Goal: Transaction & Acquisition: Purchase product/service

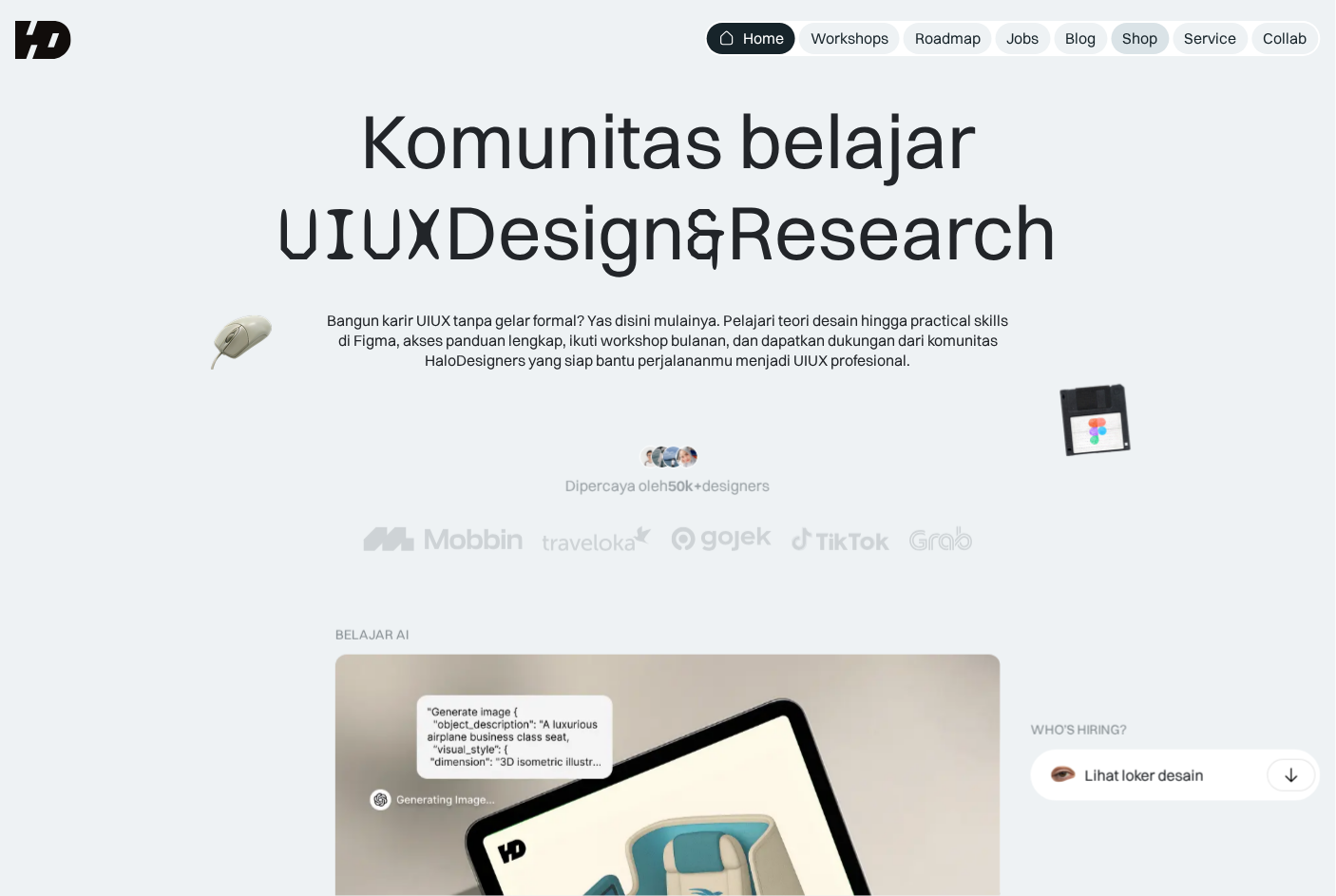
click at [1135, 40] on div "Shop" at bounding box center [1141, 38] width 35 height 20
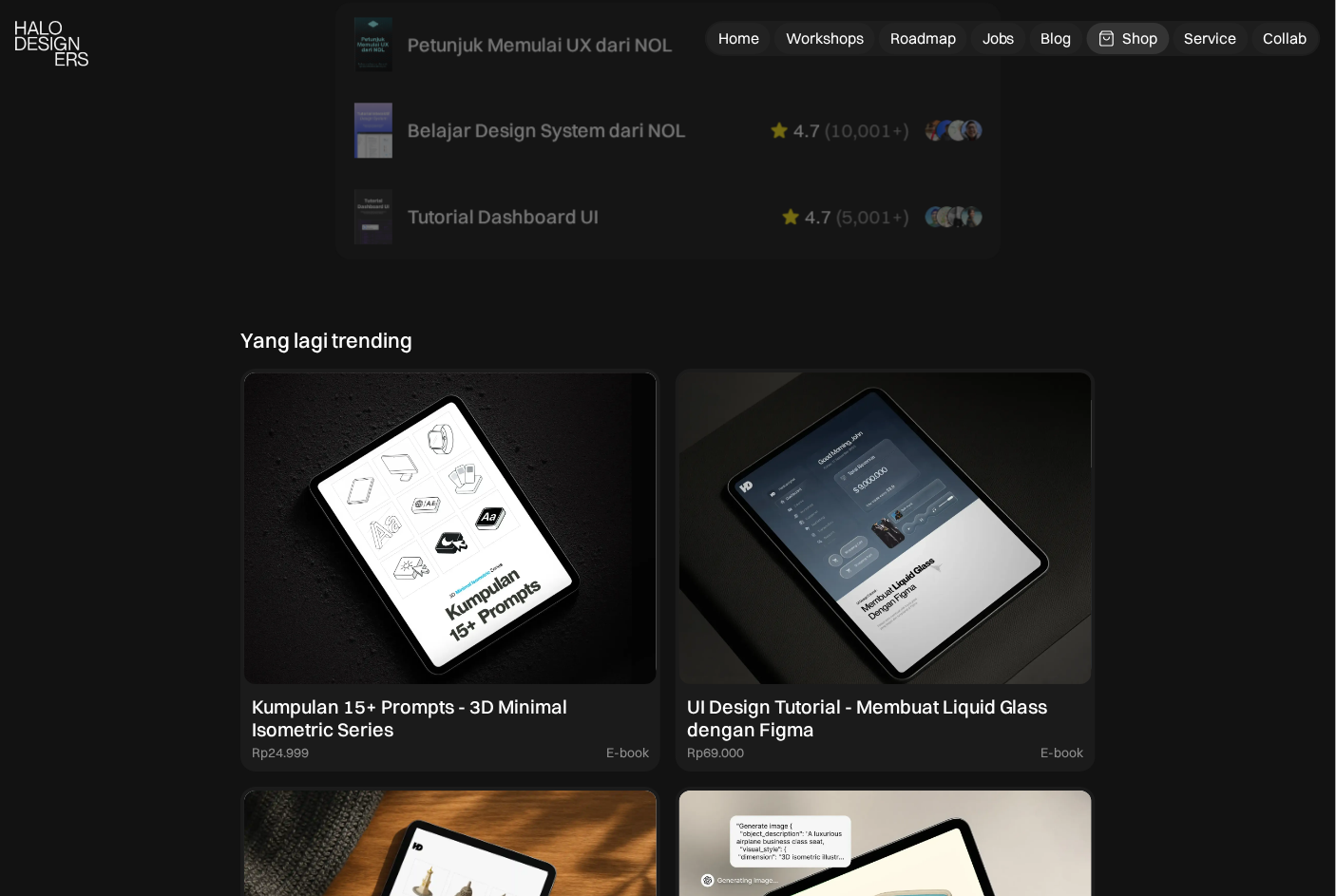
scroll to position [1468, 0]
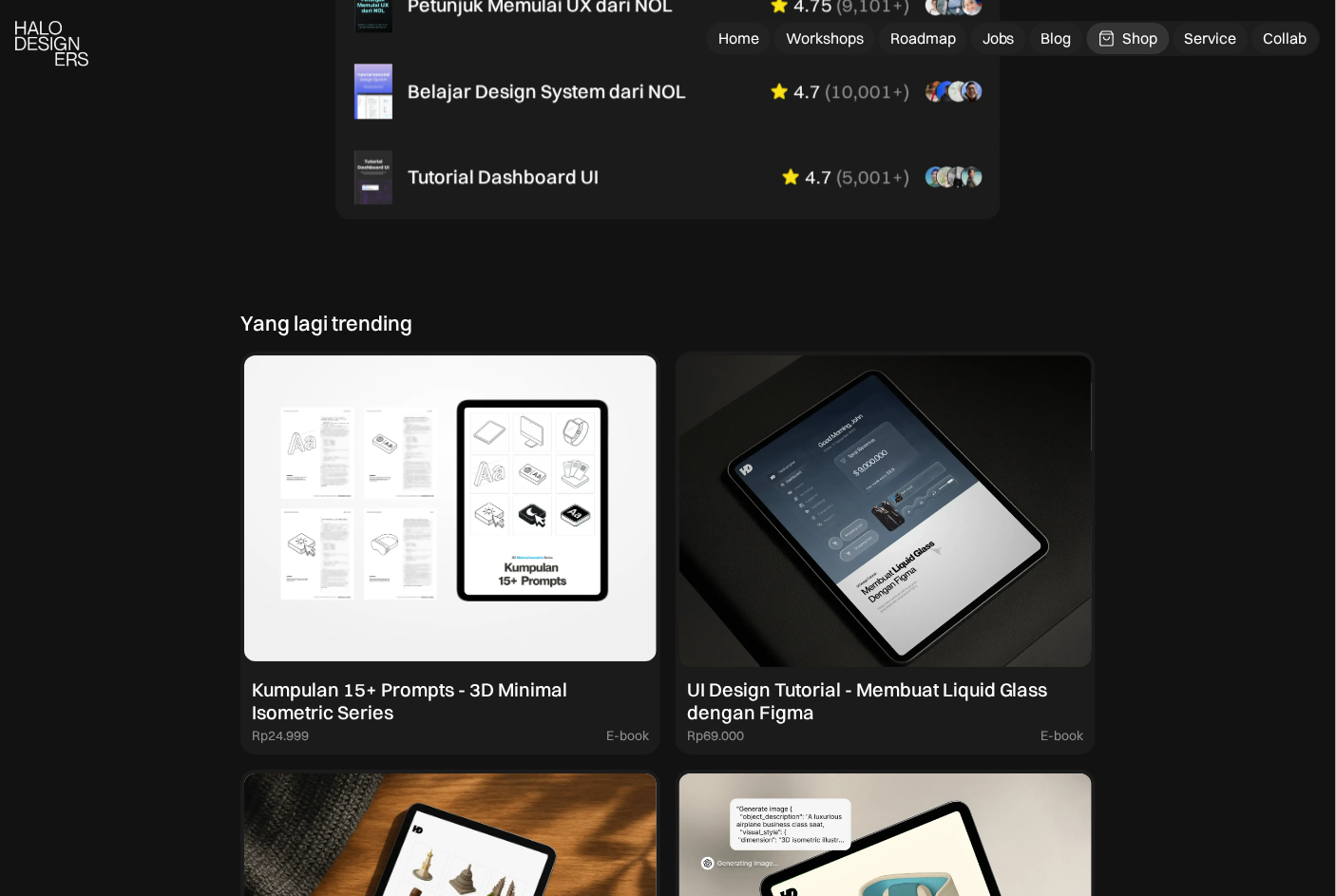
click at [442, 528] on img at bounding box center [451, 510] width 412 height 311
